Goal: Check status: Check status

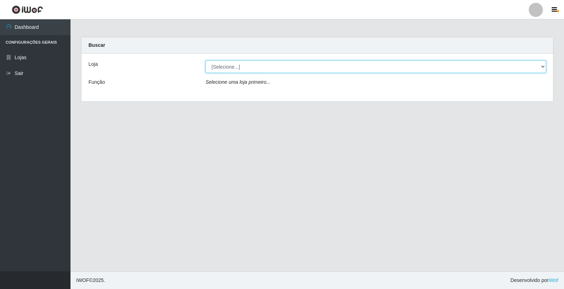
click at [253, 63] on select "[Selecione...] O Feirão - [GEOGRAPHIC_DATA]" at bounding box center [375, 67] width 340 height 12
select select "327"
click at [205, 61] on select "[Selecione...] O Feirão - [GEOGRAPHIC_DATA]" at bounding box center [375, 67] width 340 height 12
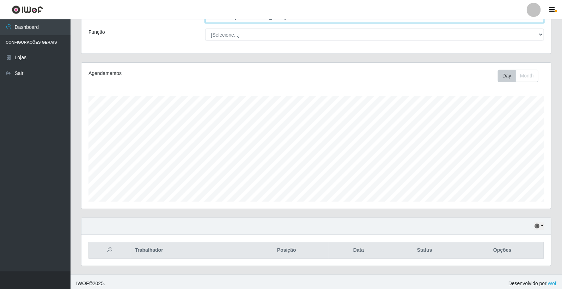
scroll to position [53, 0]
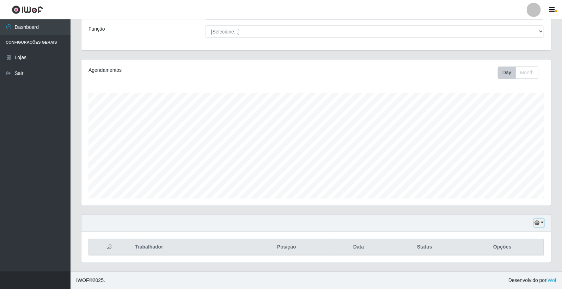
click at [541, 222] on button "button" at bounding box center [539, 223] width 10 height 8
click at [519, 171] on button "1 dia" at bounding box center [515, 167] width 56 height 15
click at [543, 223] on button "button" at bounding box center [539, 223] width 10 height 8
click at [529, 198] on button "1 Semana" at bounding box center [515, 196] width 56 height 15
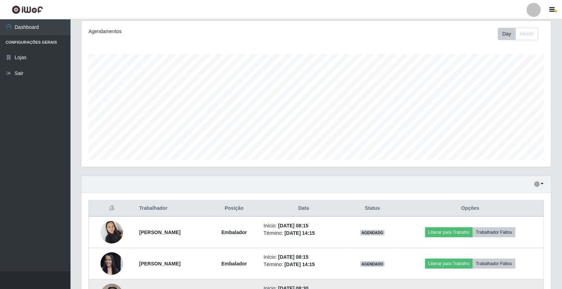
scroll to position [147, 0]
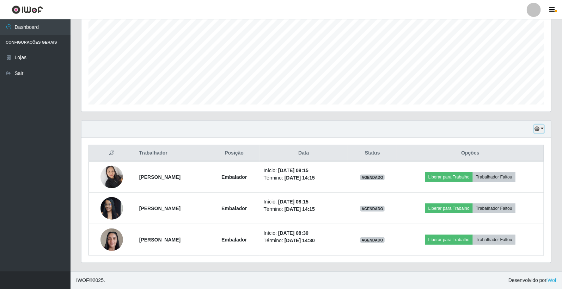
click at [539, 131] on icon "button" at bounding box center [536, 128] width 5 height 5
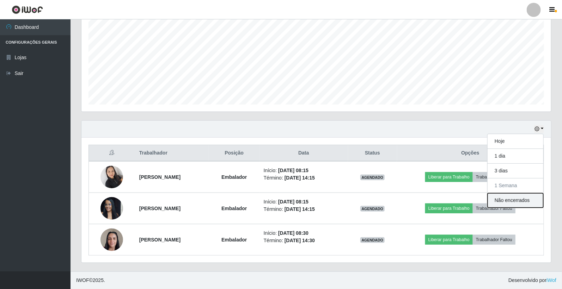
click at [519, 197] on button "Não encerrados" at bounding box center [515, 200] width 56 height 14
